Goal: Transaction & Acquisition: Purchase product/service

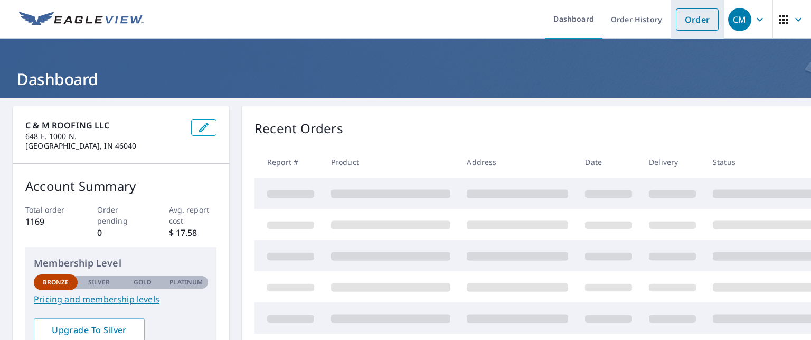
click at [690, 17] on link "Order" at bounding box center [697, 19] width 43 height 22
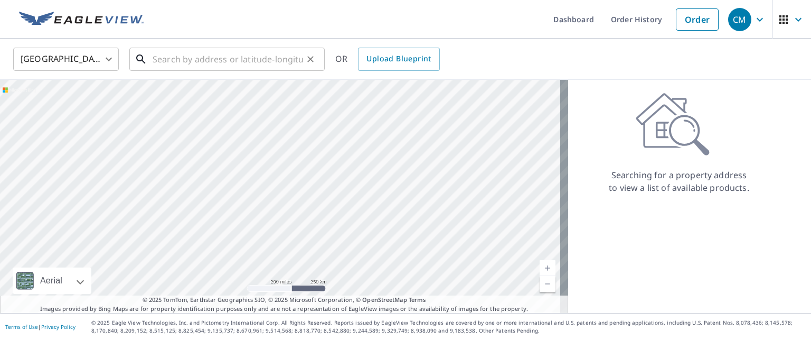
click at [175, 62] on input "text" at bounding box center [228, 59] width 150 height 30
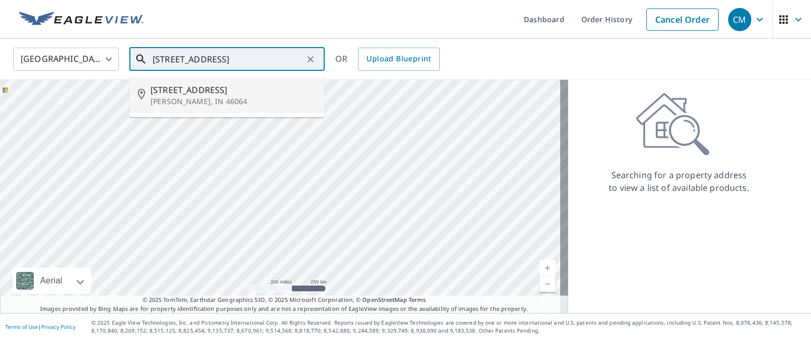
click at [192, 93] on span "[STREET_ADDRESS]" at bounding box center [233, 89] width 166 height 13
type input "[STREET_ADDRESS][PERSON_NAME]"
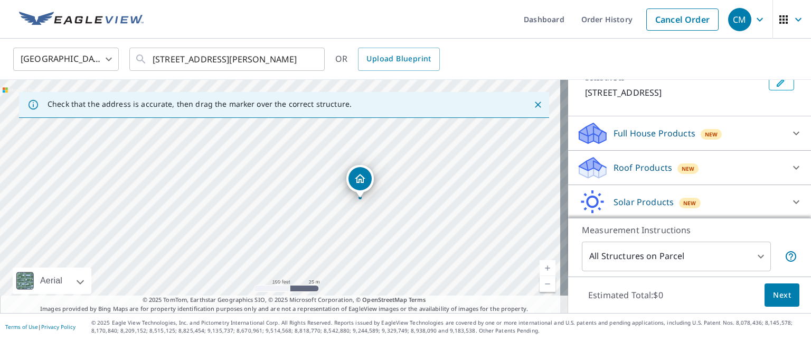
scroll to position [106, 0]
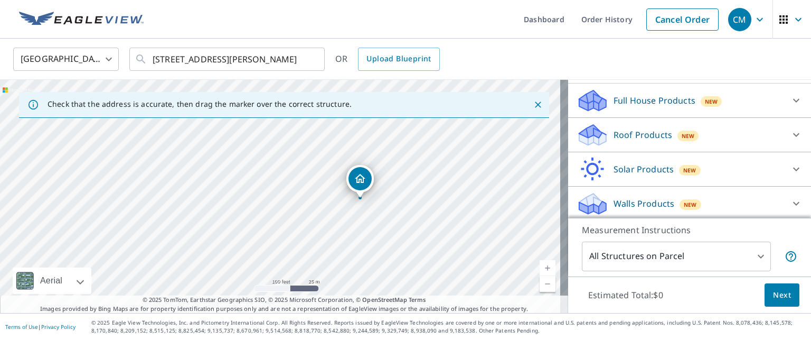
click at [790, 132] on icon at bounding box center [796, 134] width 13 height 13
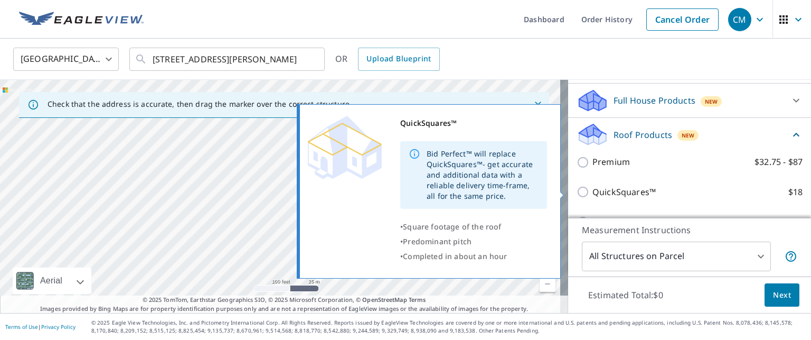
click at [577, 190] on input "QuickSquares™ $18" at bounding box center [585, 191] width 16 height 13
checkbox input "true"
type input "1"
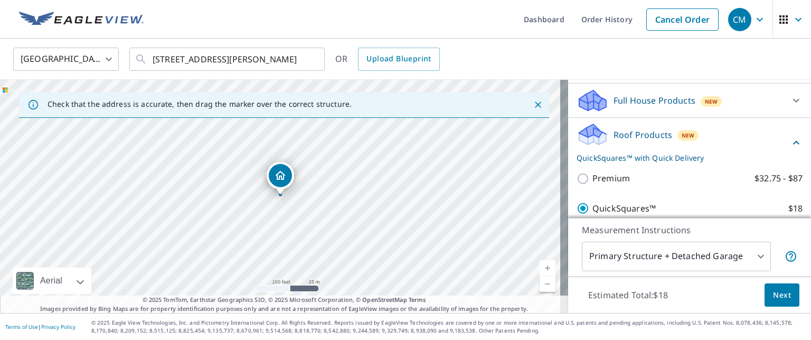
click at [773, 290] on span "Next" at bounding box center [782, 294] width 18 height 13
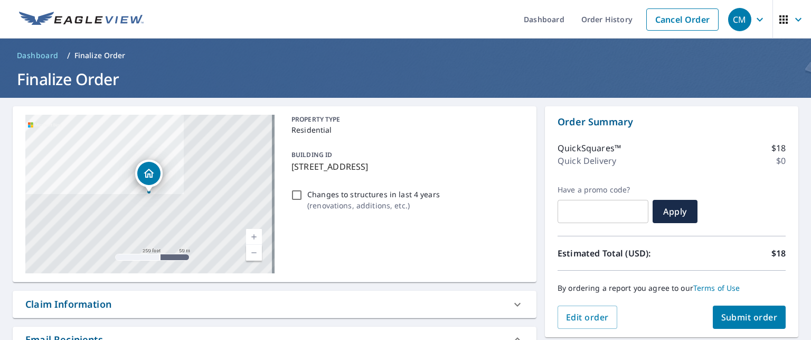
click at [730, 314] on span "Submit order" at bounding box center [749, 317] width 56 height 12
checkbox input "true"
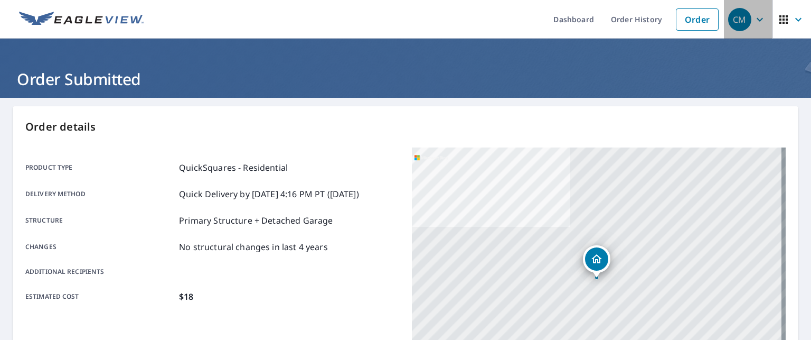
click at [753, 16] on icon "button" at bounding box center [759, 19] width 13 height 13
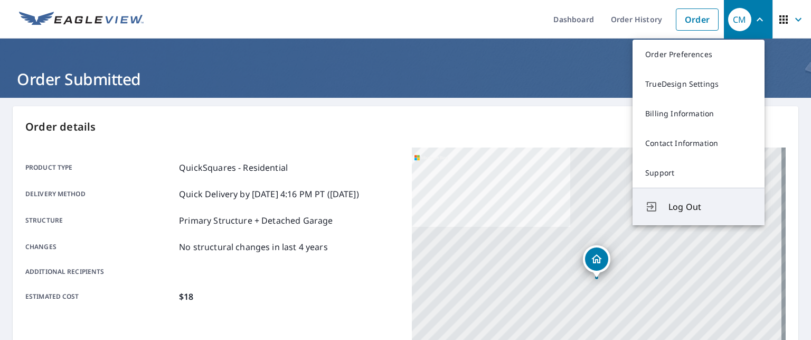
click at [682, 206] on span "Log Out" at bounding box center [709, 206] width 83 height 13
